Goal: Task Accomplishment & Management: Manage account settings

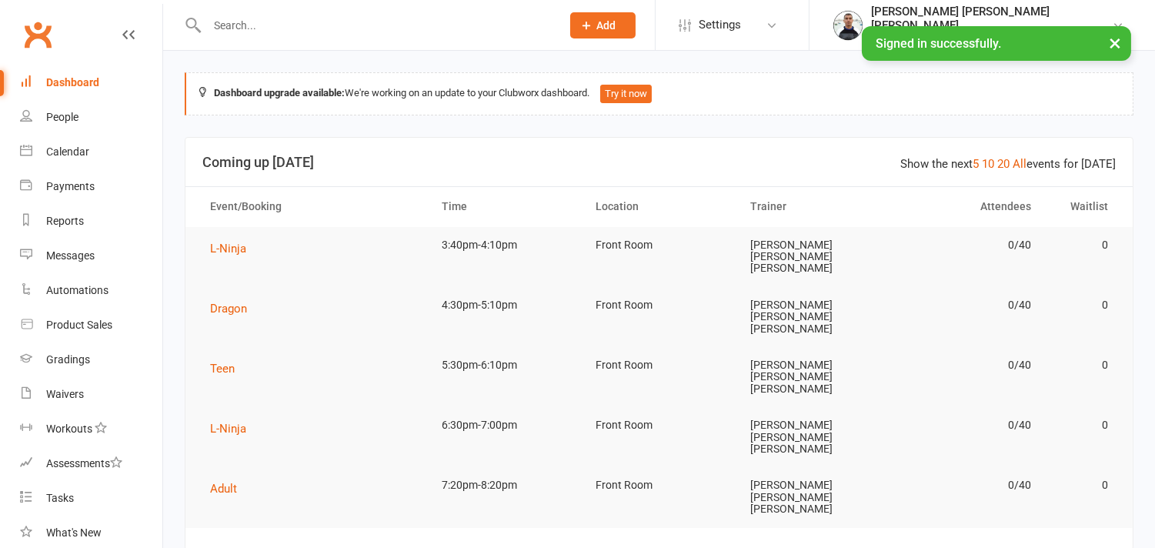
click at [232, 34] on input "text" at bounding box center [376, 26] width 348 height 22
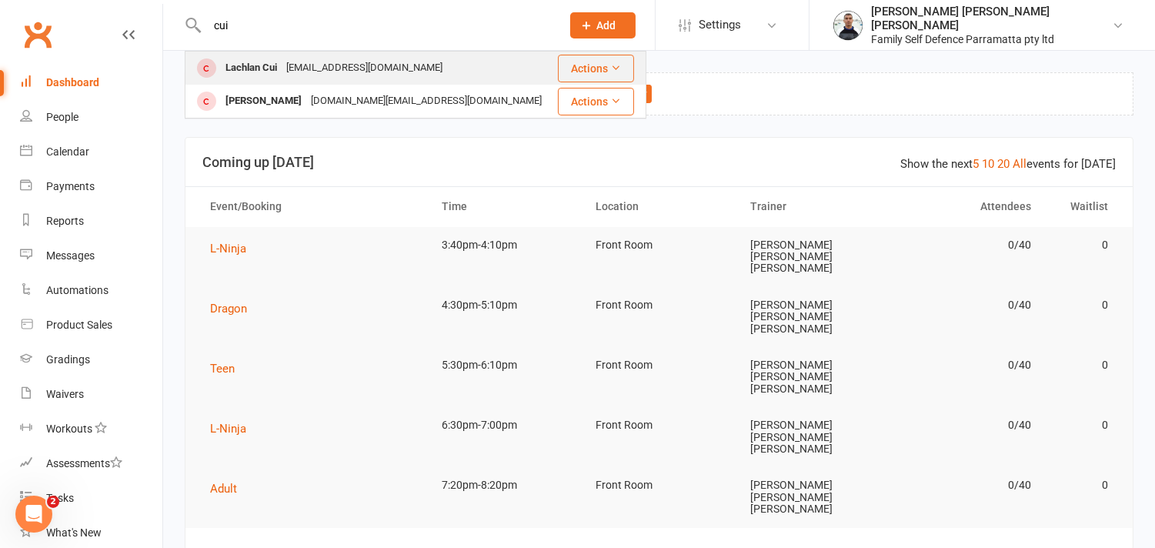
type input "cui"
click at [231, 69] on div "Lachlan Cui" at bounding box center [251, 68] width 61 height 22
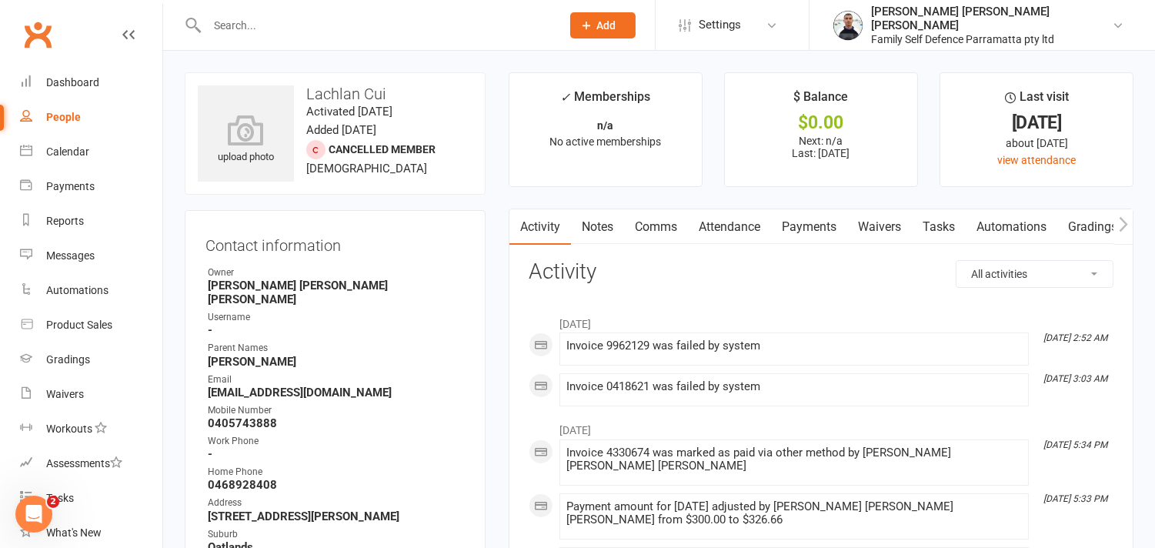
click at [793, 227] on link "Payments" at bounding box center [809, 226] width 76 height 35
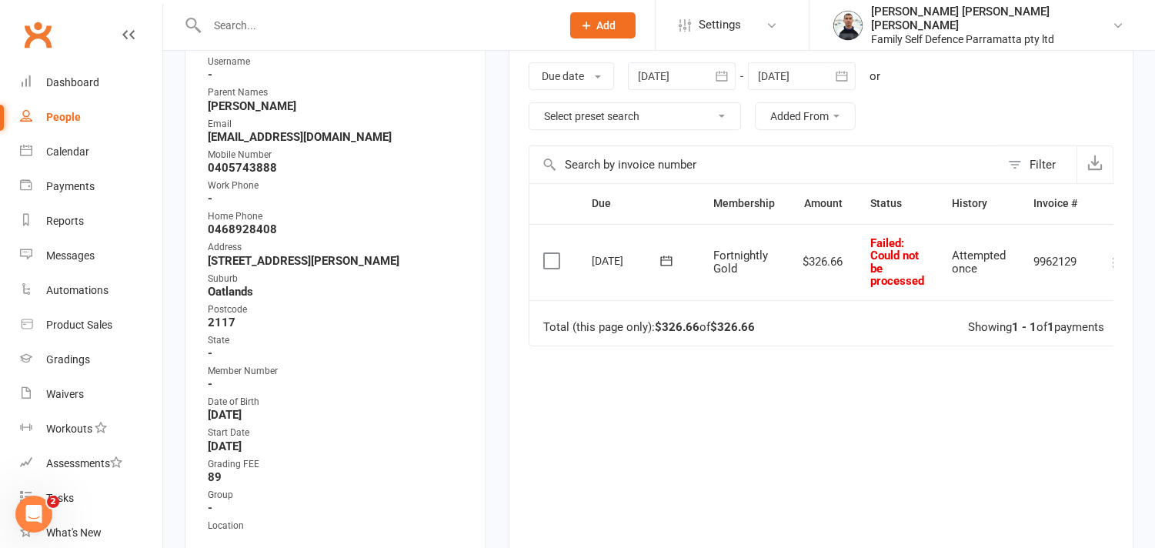
scroll to position [256, 0]
click at [727, 75] on icon "button" at bounding box center [722, 75] width 12 height 10
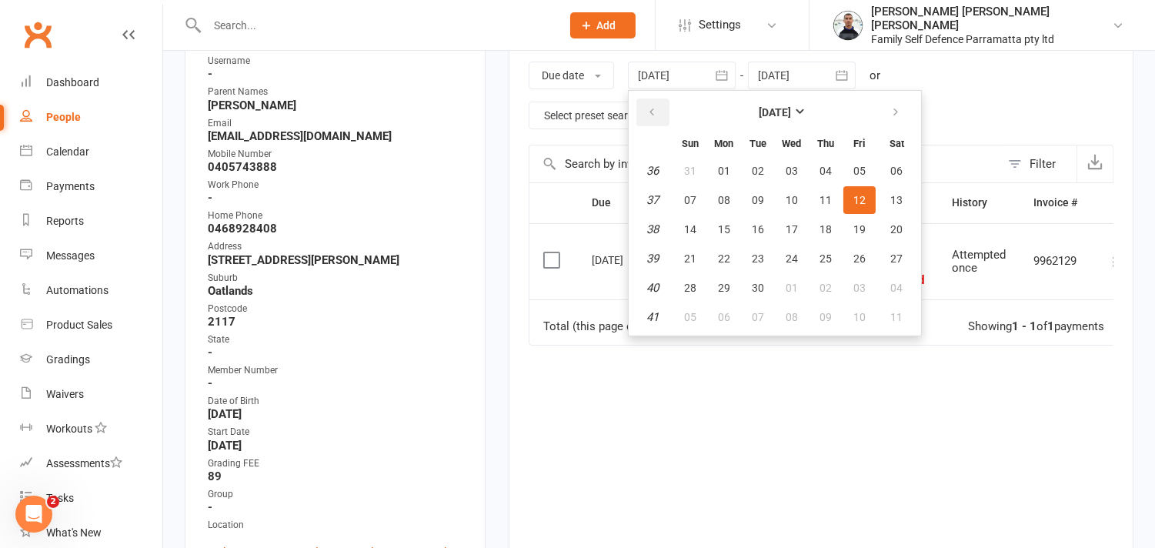
click at [654, 106] on icon "button" at bounding box center [651, 112] width 11 height 12
click at [653, 106] on icon "button" at bounding box center [651, 112] width 11 height 12
click at [756, 166] on span "03" at bounding box center [758, 171] width 12 height 12
type input "[DATE]"
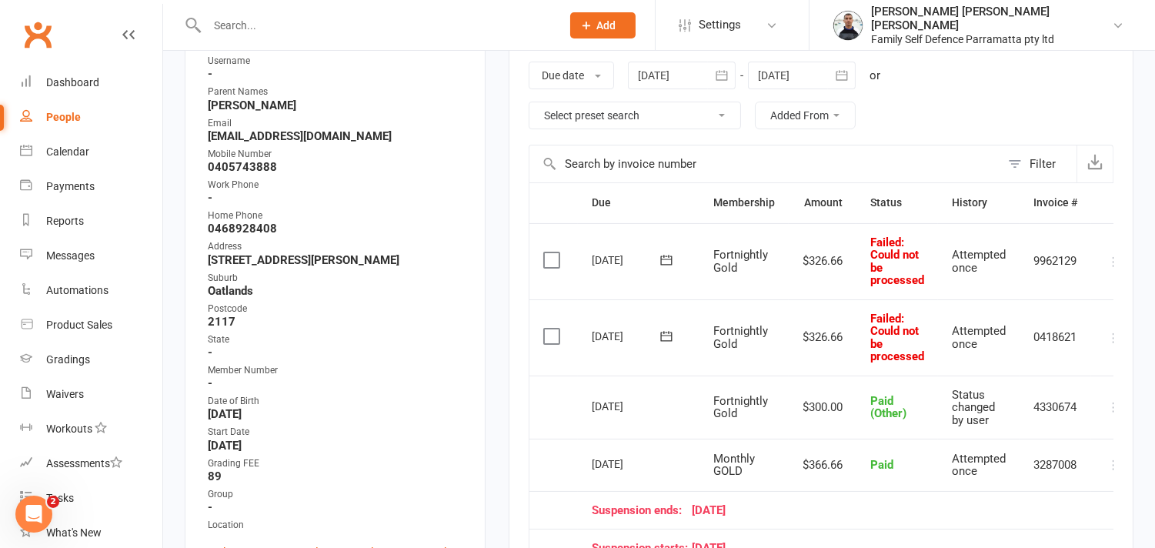
click at [549, 334] on label at bounding box center [553, 336] width 21 height 15
click at [549, 329] on input "checkbox" at bounding box center [548, 329] width 10 height 0
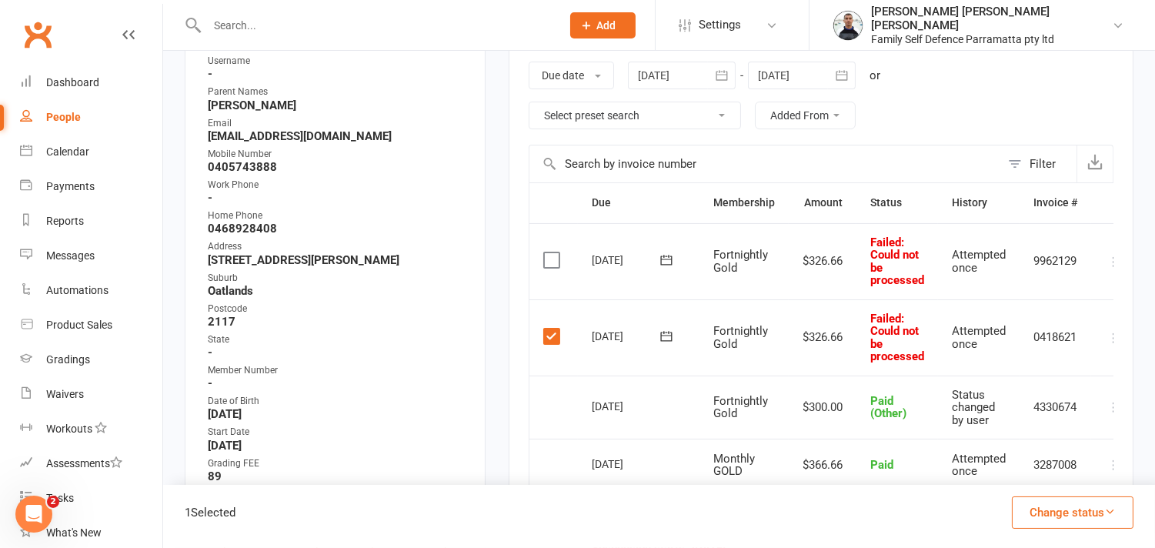
click at [549, 259] on label at bounding box center [553, 259] width 21 height 15
click at [549, 252] on input "checkbox" at bounding box center [548, 252] width 10 height 0
click at [1091, 509] on button "Change status" at bounding box center [1073, 512] width 122 height 32
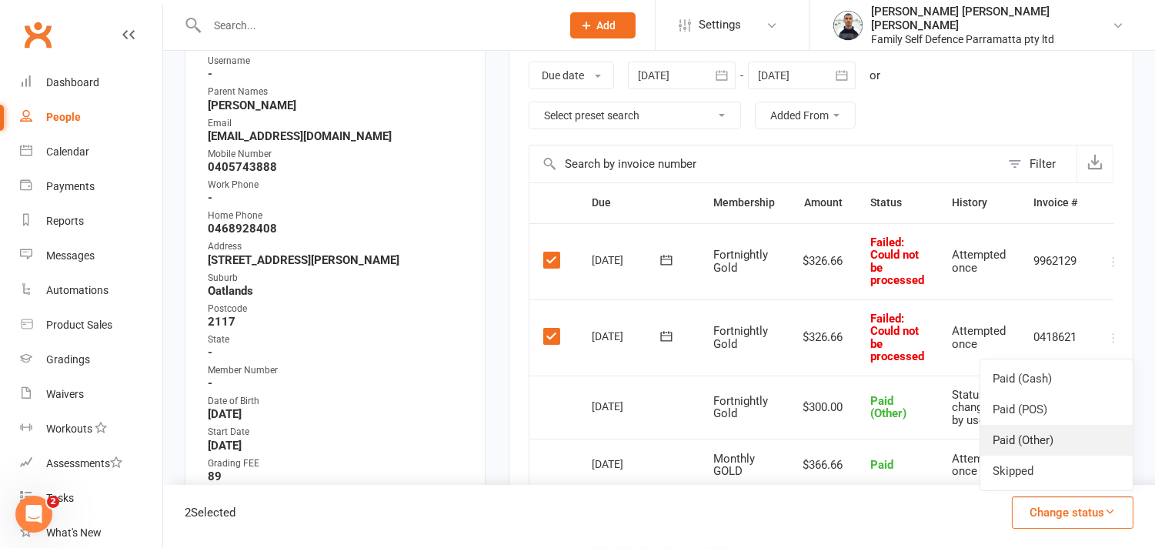
click at [1034, 443] on link "Paid (Other)" at bounding box center [1056, 440] width 152 height 31
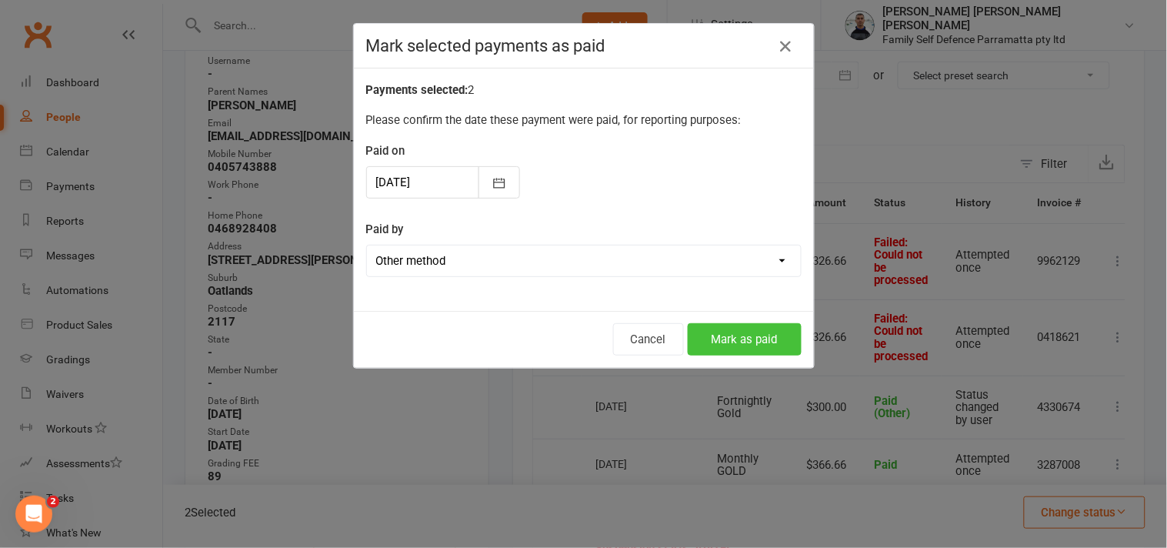
click at [755, 336] on button "Mark as paid" at bounding box center [745, 339] width 114 height 32
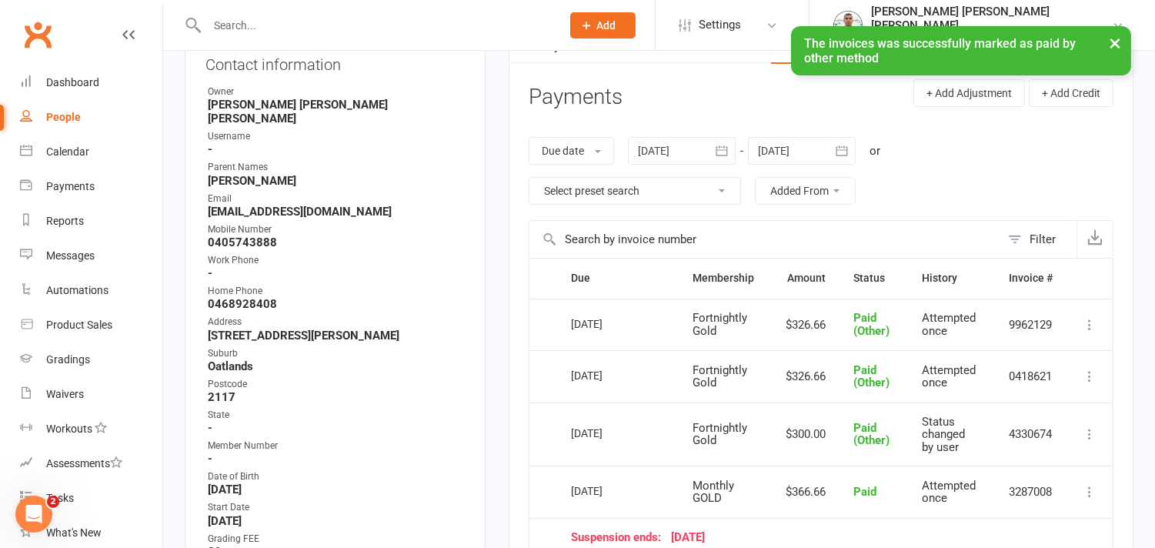
scroll to position [171, 0]
